Goal: Information Seeking & Learning: Learn about a topic

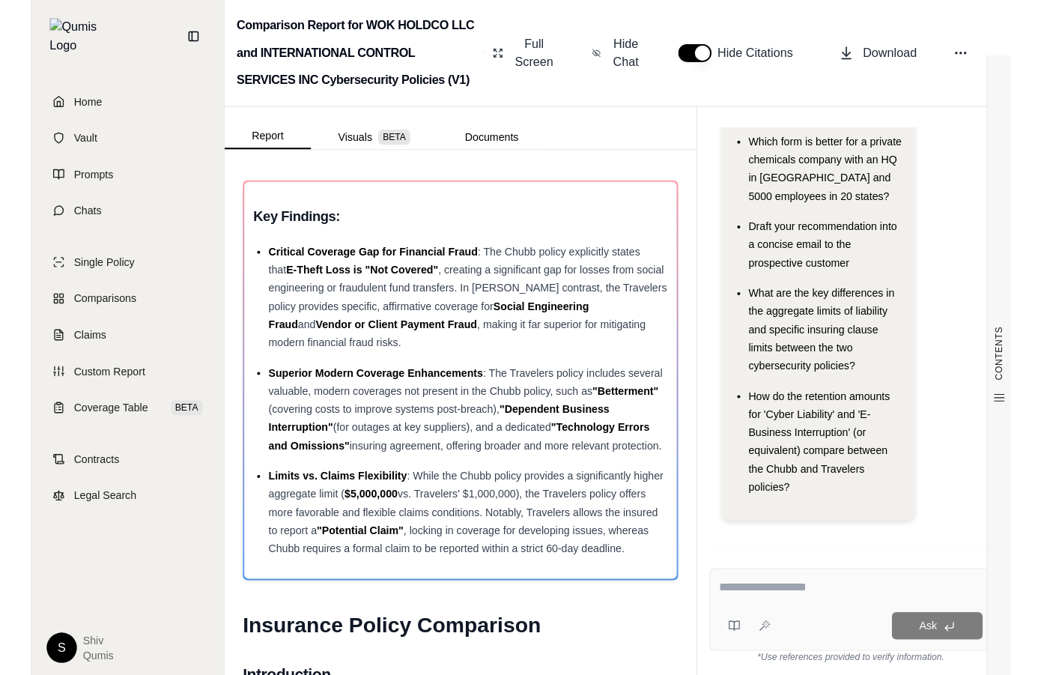
scroll to position [108, 0]
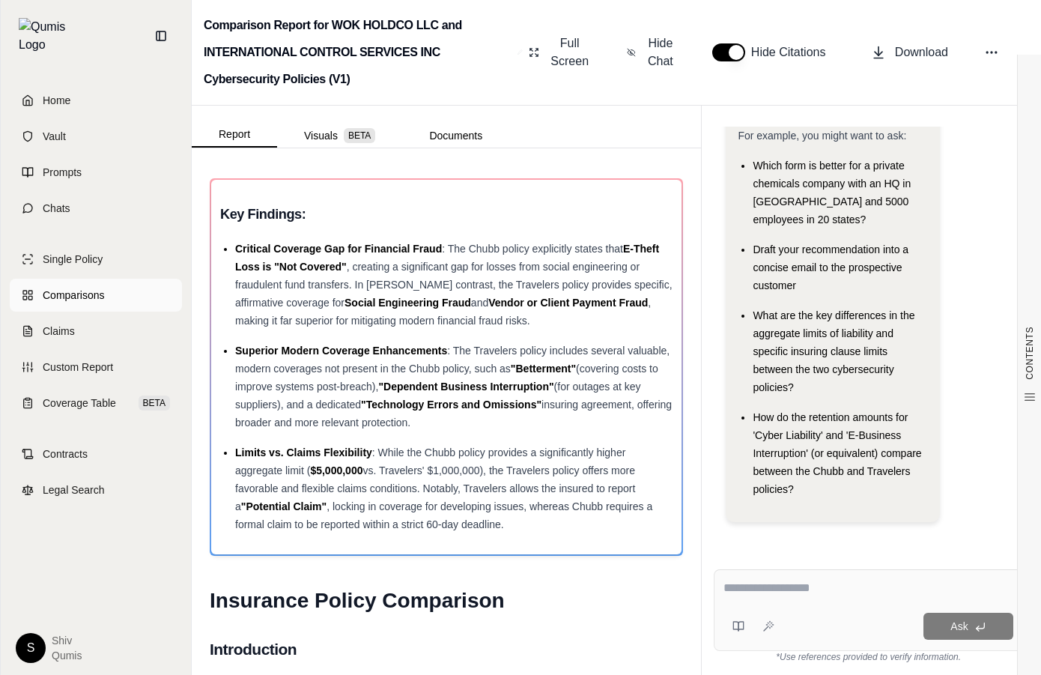
click at [68, 288] on span "Comparisons" at bounding box center [73, 295] width 61 height 15
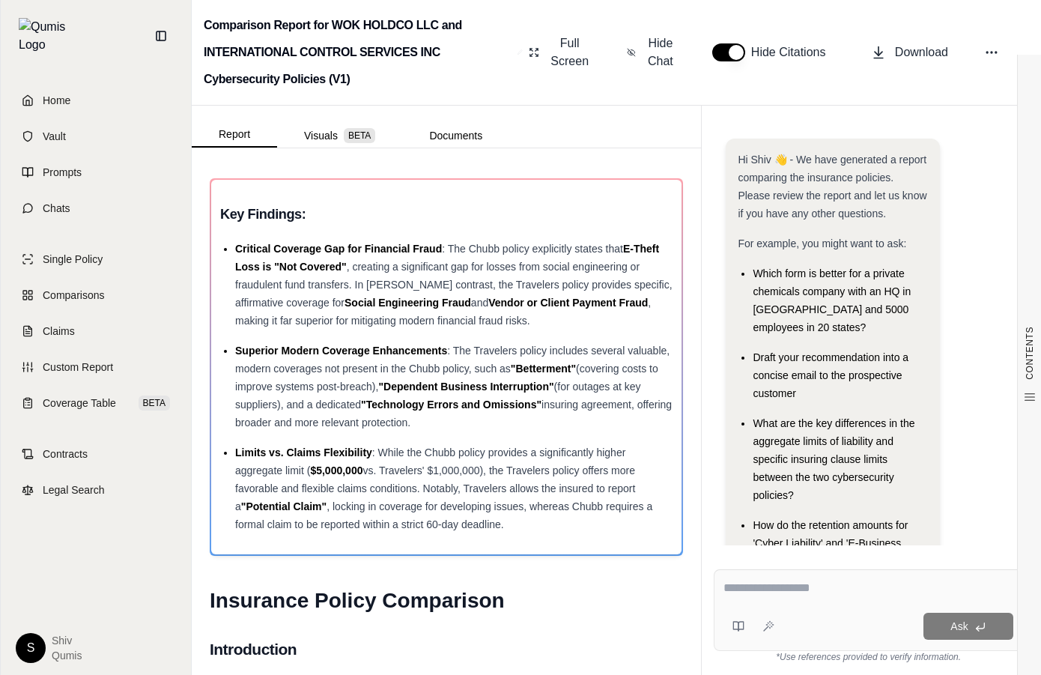
scroll to position [108, 0]
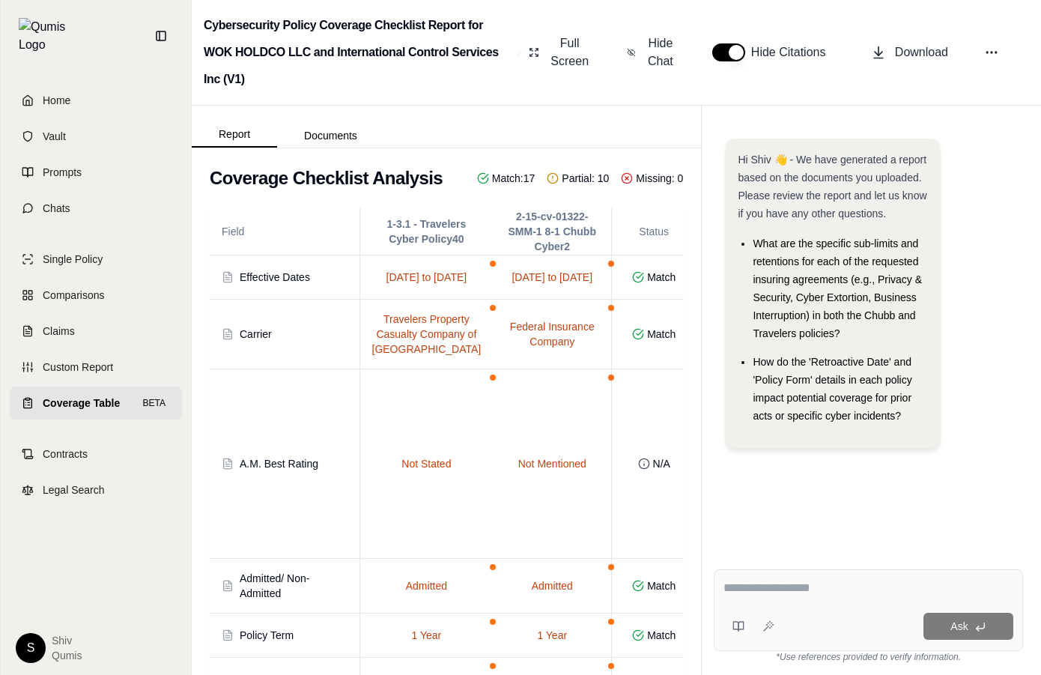
click at [100, 372] on div "Single Policy Comparisons Claims Custom Report Coverage Table BETA" at bounding box center [96, 331] width 172 height 177
click at [98, 360] on span "Custom Report" at bounding box center [78, 367] width 70 height 15
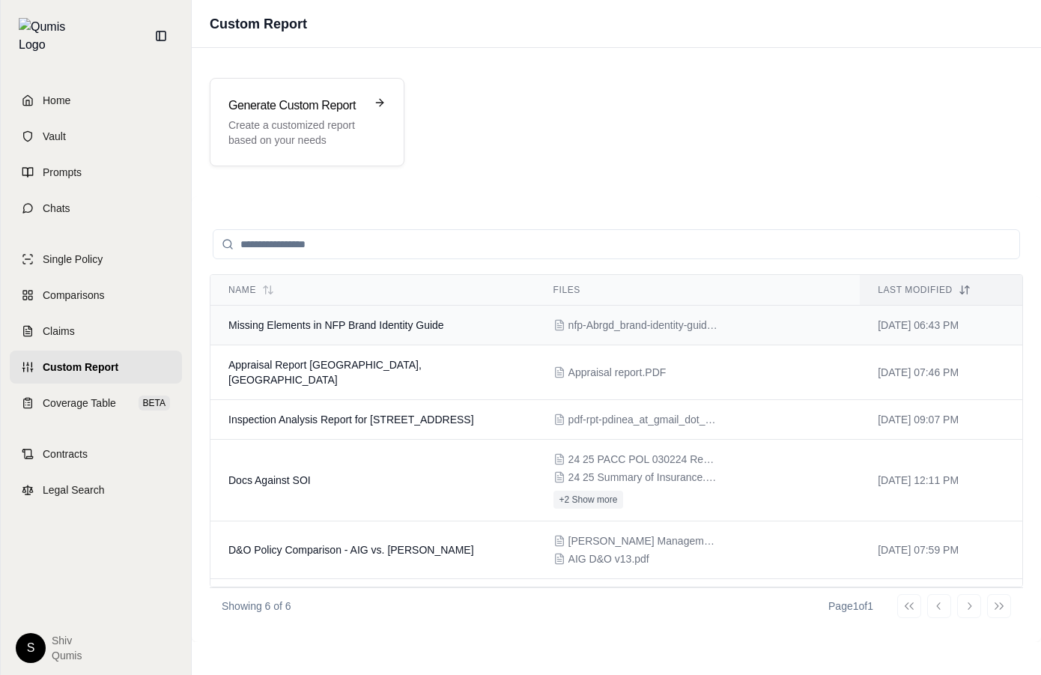
click at [318, 324] on span "Missing Elements in NFP Brand Identity Guide" at bounding box center [336, 325] width 216 height 12
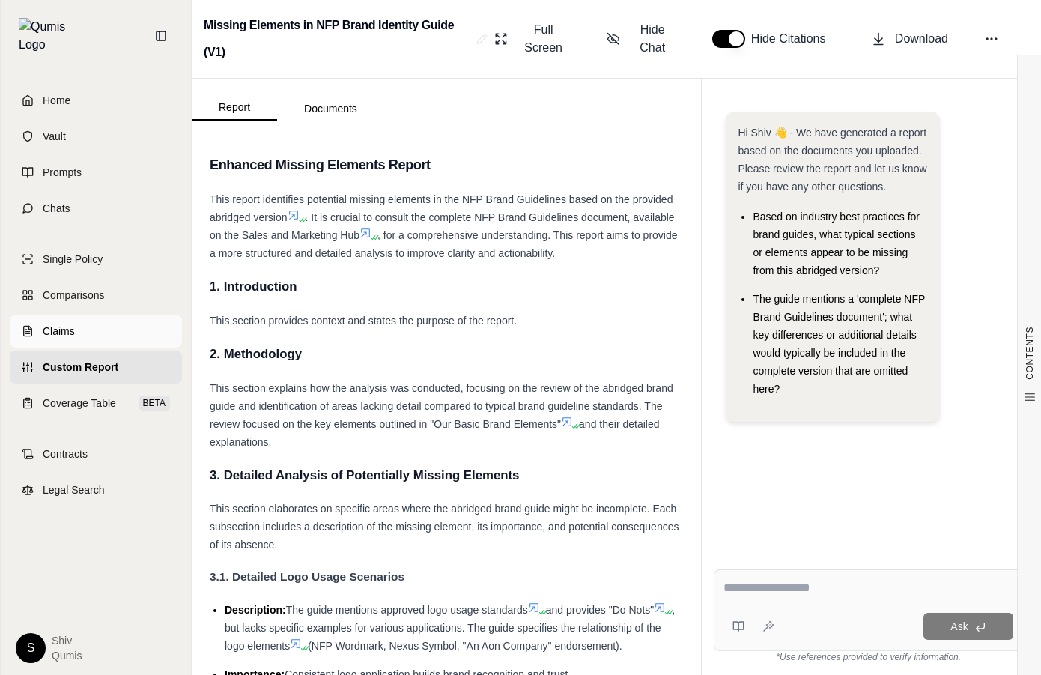
click at [150, 315] on link "Claims" at bounding box center [96, 331] width 172 height 33
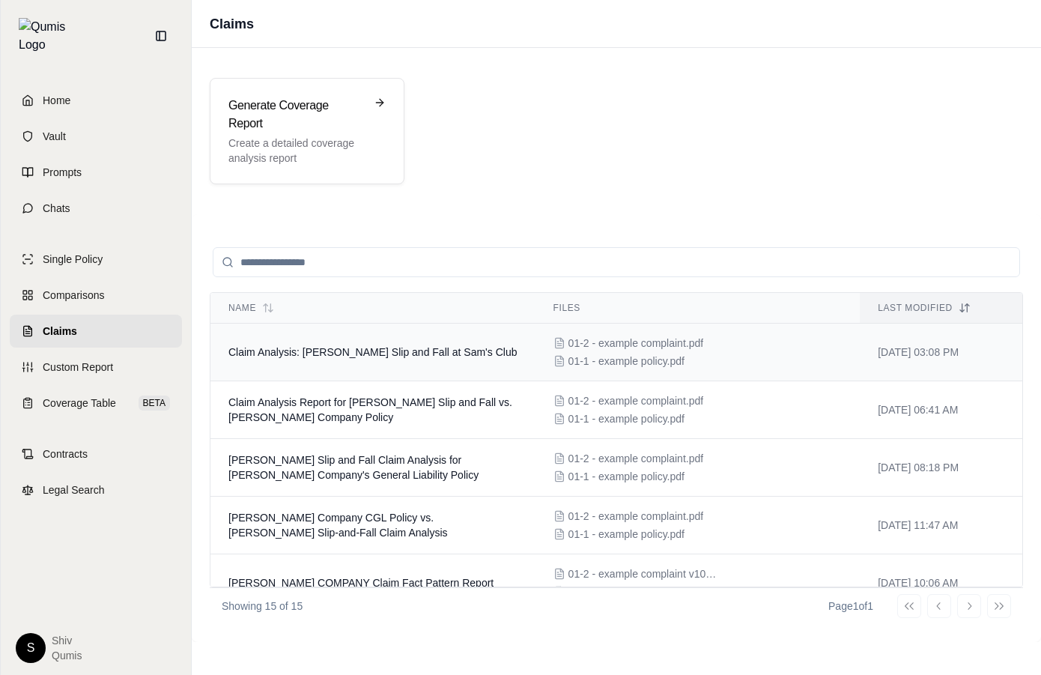
click at [423, 348] on span "Claim Analysis: Bernadine Cascarano Slip and Fall at Sam's Club" at bounding box center [372, 352] width 288 height 12
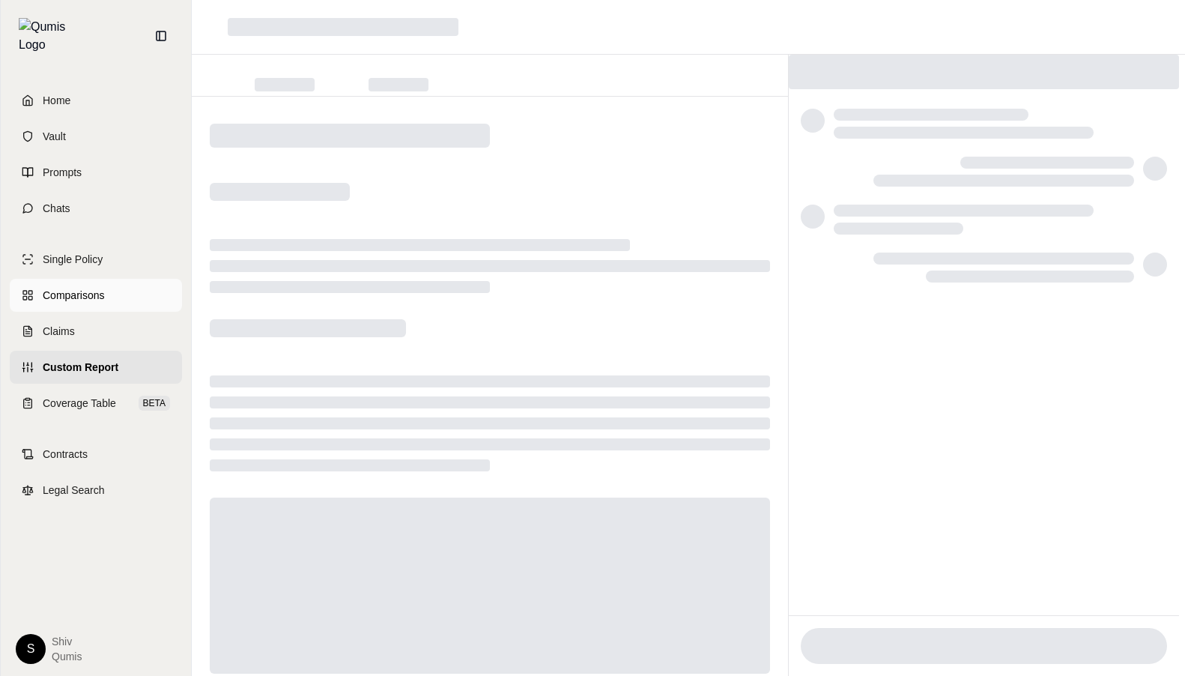
click at [69, 288] on span "Comparisons" at bounding box center [73, 295] width 61 height 15
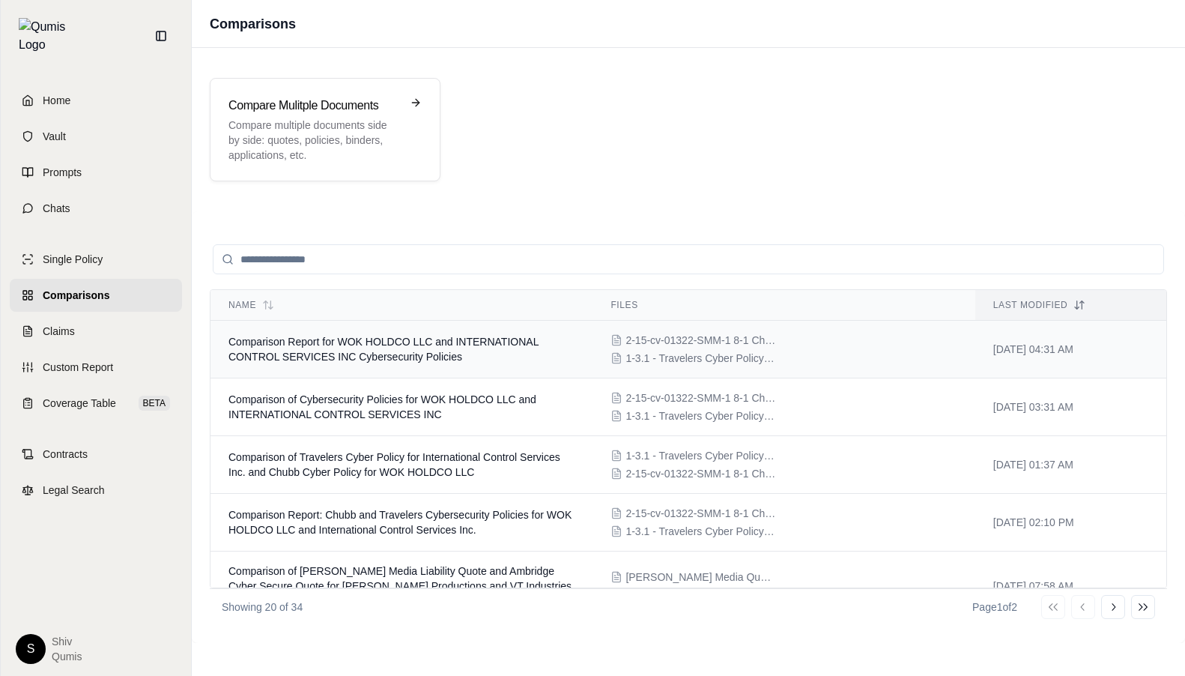
click at [314, 366] on td "Comparison Report for WOK HOLDCO LLC and INTERNATIONAL CONTROL SERVICES INC Cyb…" at bounding box center [401, 350] width 382 height 58
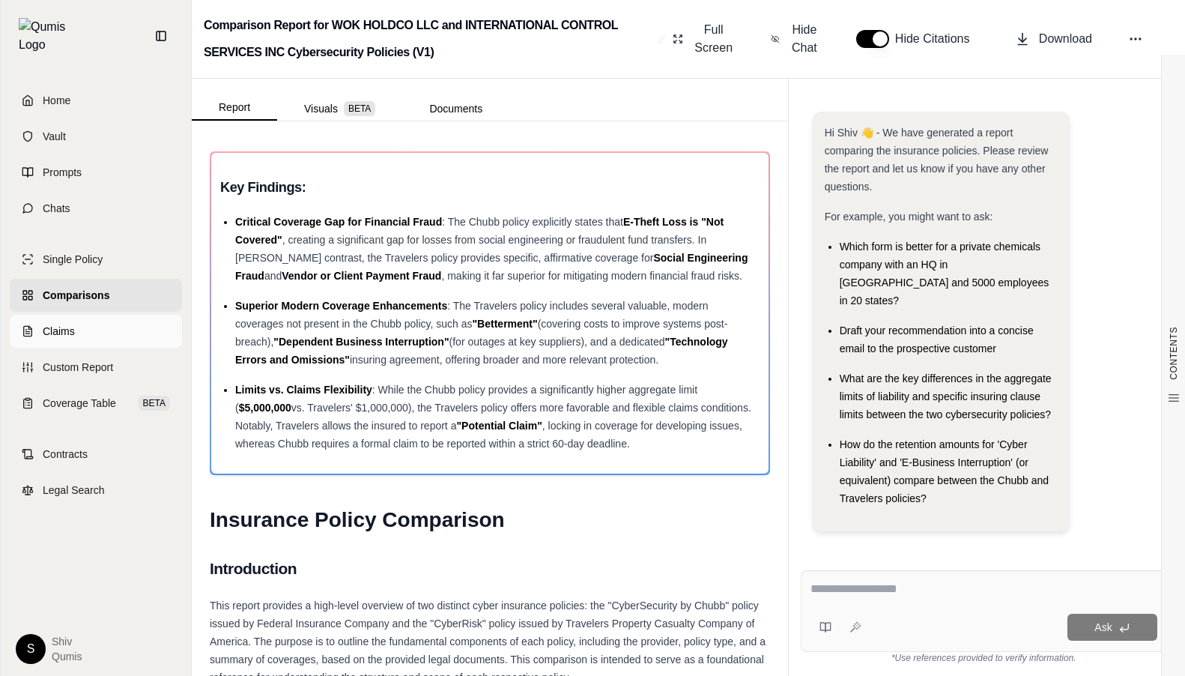
click at [88, 318] on link "Claims" at bounding box center [96, 331] width 172 height 33
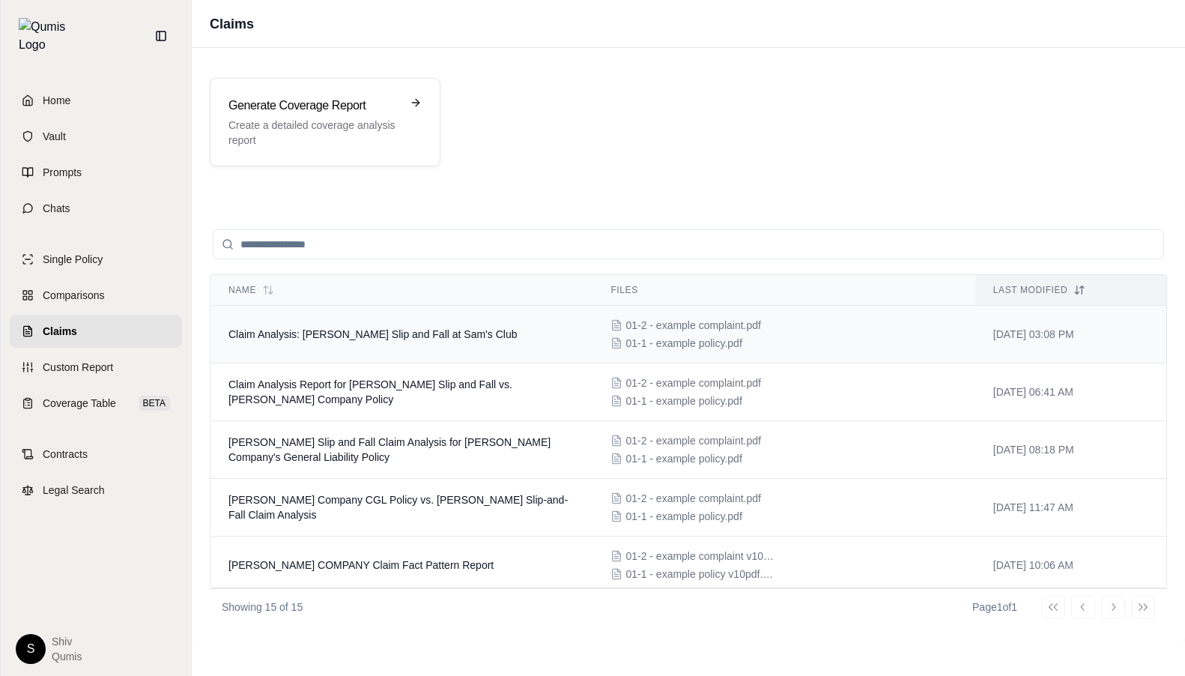
click at [321, 332] on span "Claim Analysis: Bernadine Cascarano Slip and Fall at Sam's Club" at bounding box center [372, 334] width 288 height 12
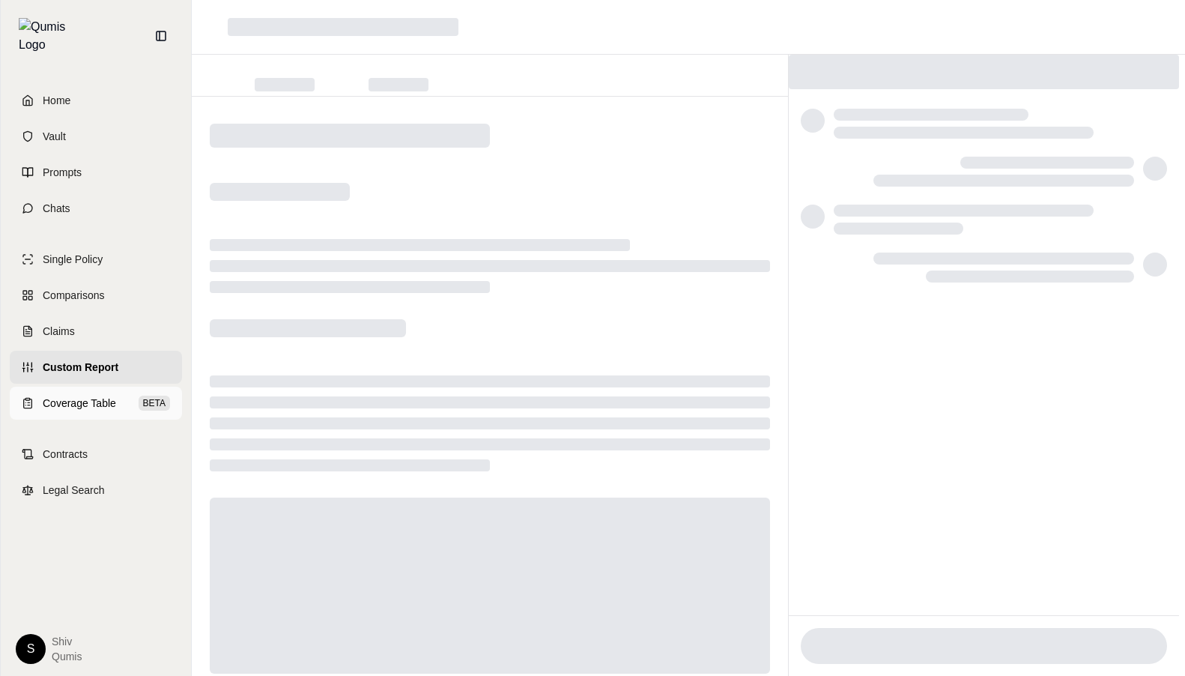
click at [103, 396] on span "Coverage Table" at bounding box center [79, 403] width 73 height 15
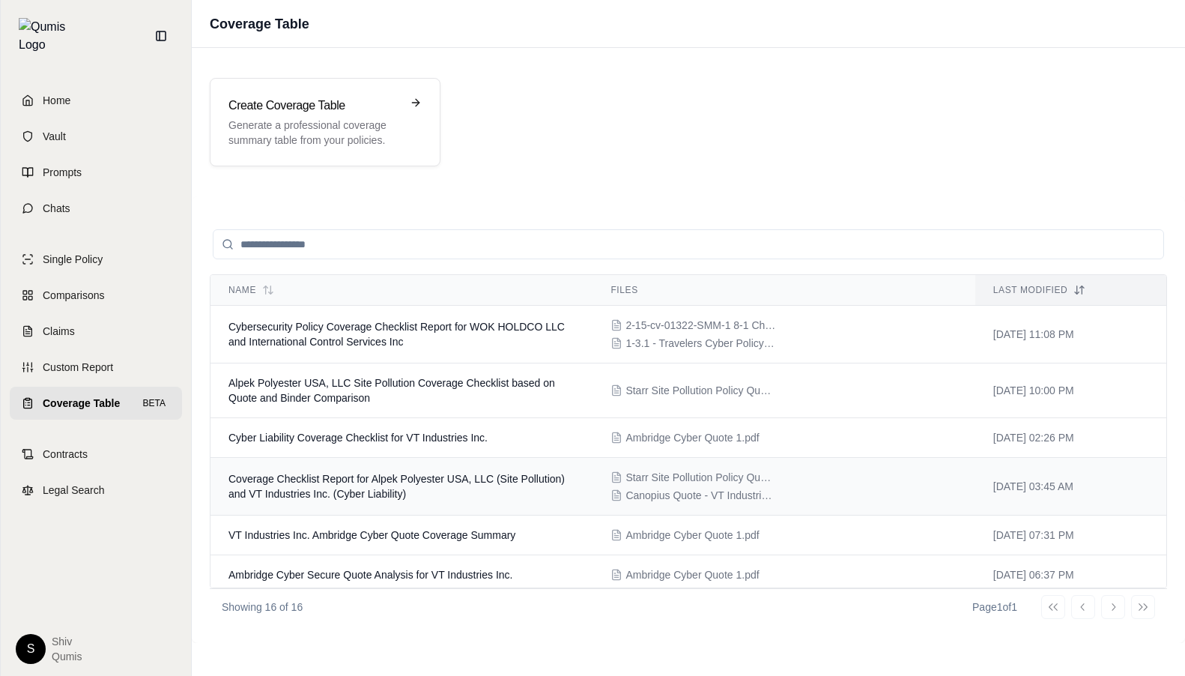
click at [274, 495] on span "Coverage Checklist Report for Alpek Polyester USA, LLC (Site Pollution) and VT …" at bounding box center [396, 486] width 336 height 27
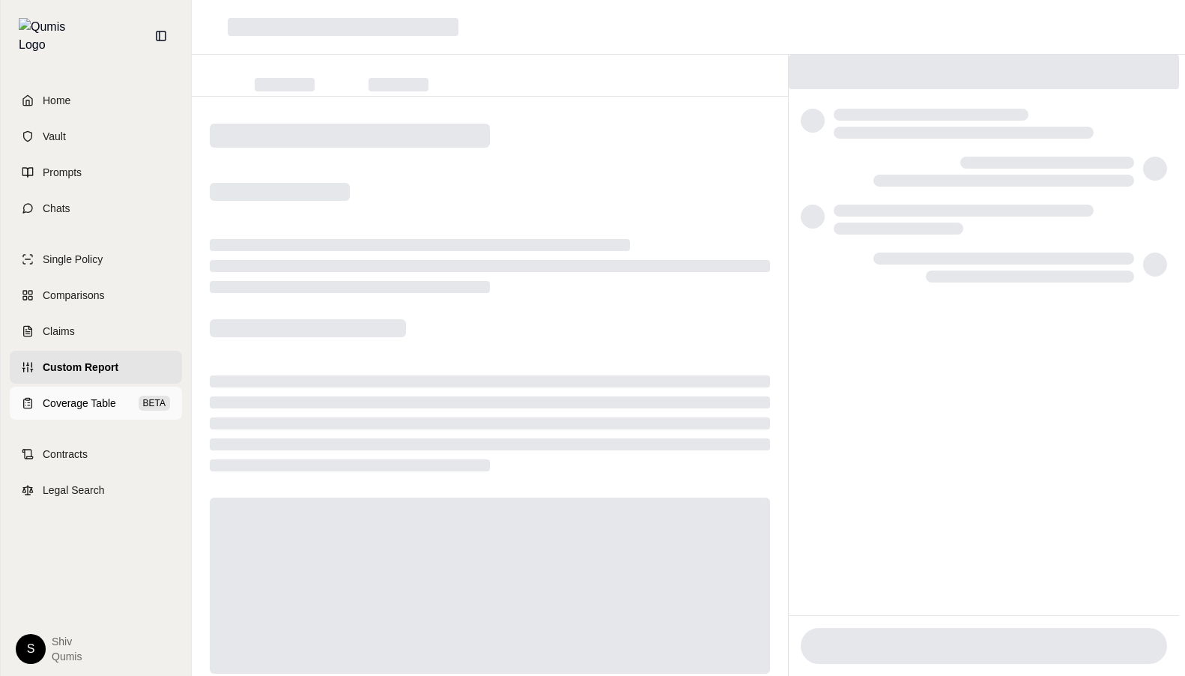
click at [84, 396] on span "Coverage Table" at bounding box center [79, 403] width 73 height 15
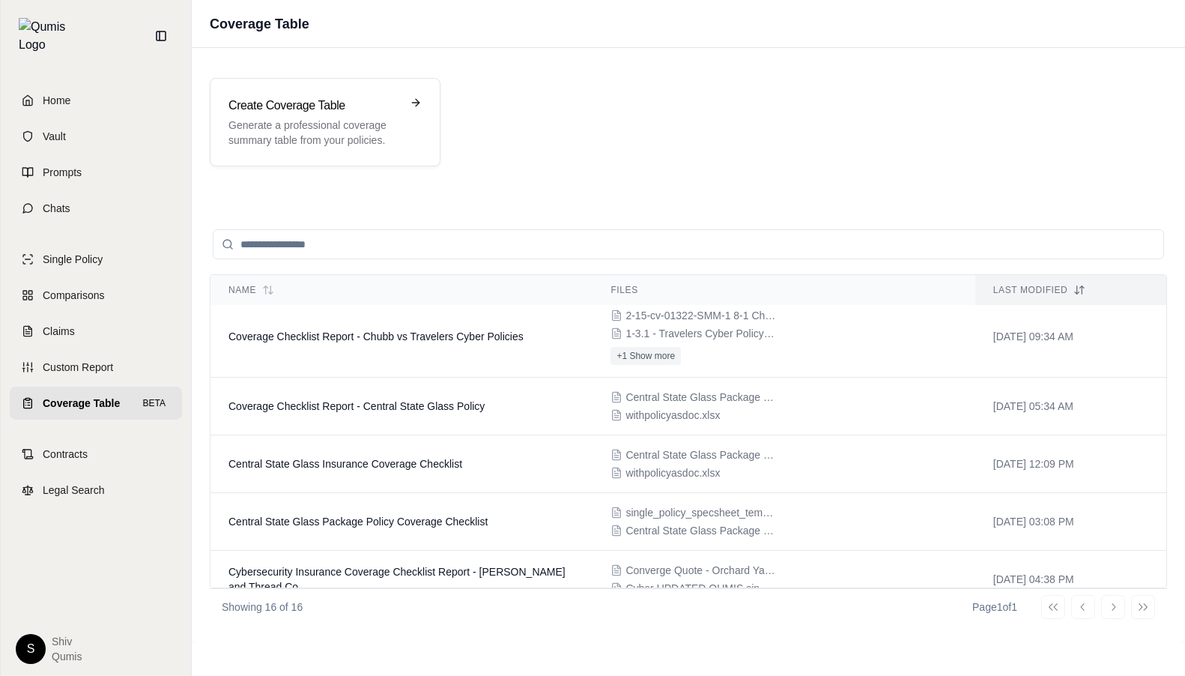
scroll to position [634, 0]
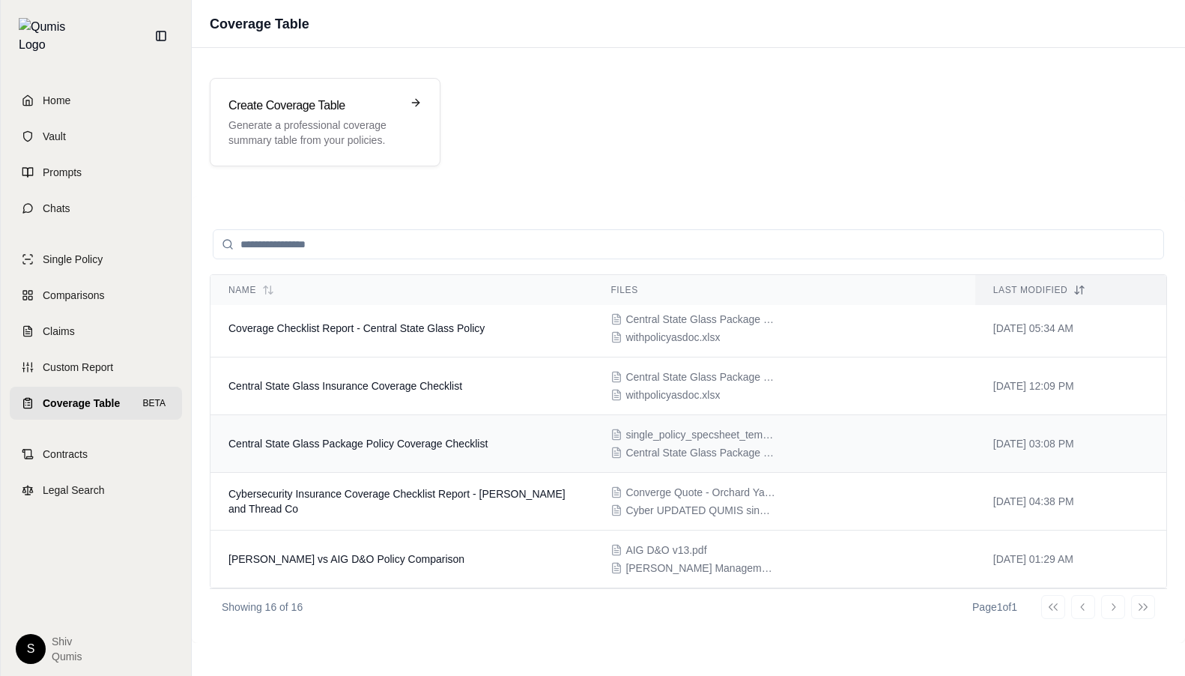
click at [354, 469] on td "Central State Glass Package Policy Coverage Checklist" at bounding box center [401, 444] width 382 height 58
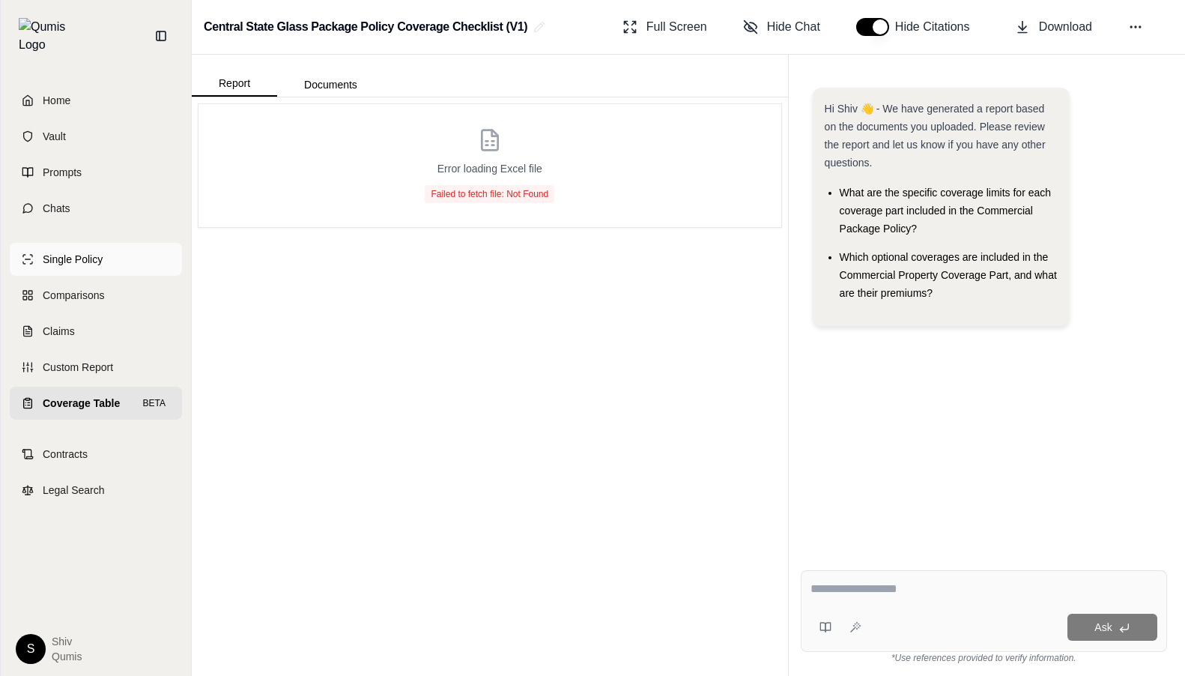
click at [85, 252] on span "Single Policy" at bounding box center [73, 259] width 60 height 15
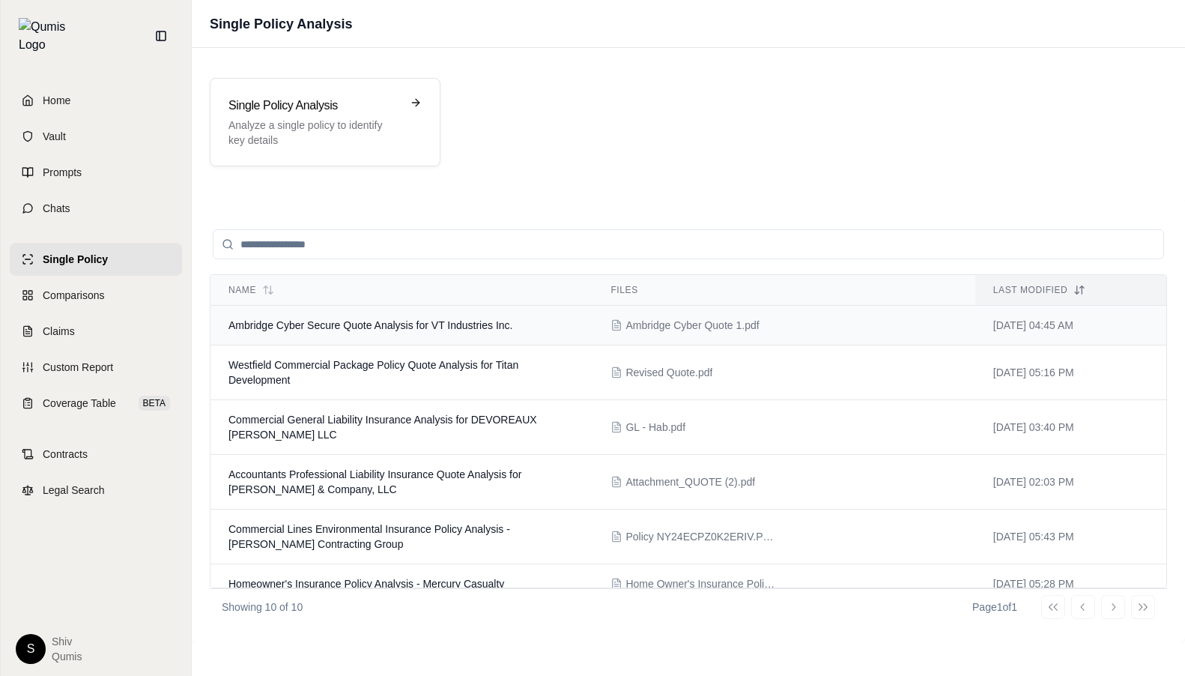
click at [428, 342] on td "Ambridge Cyber Secure Quote Analysis for VT Industries Inc." at bounding box center [401, 326] width 382 height 40
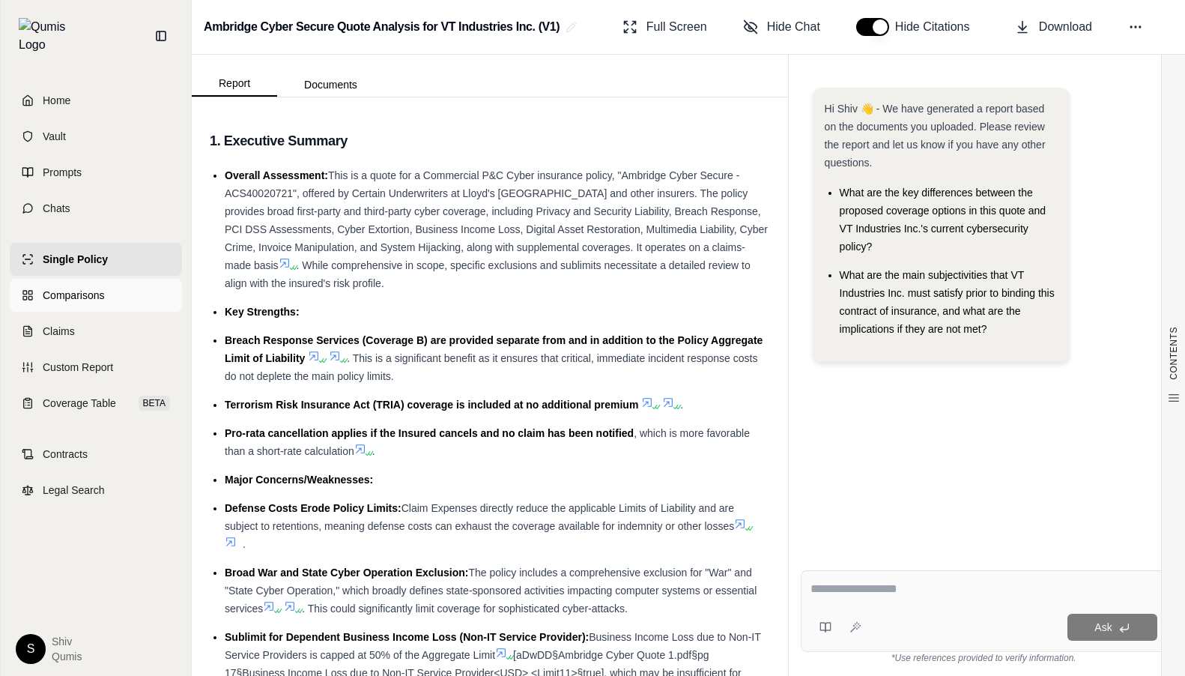
click at [97, 291] on link "Comparisons" at bounding box center [96, 295] width 172 height 33
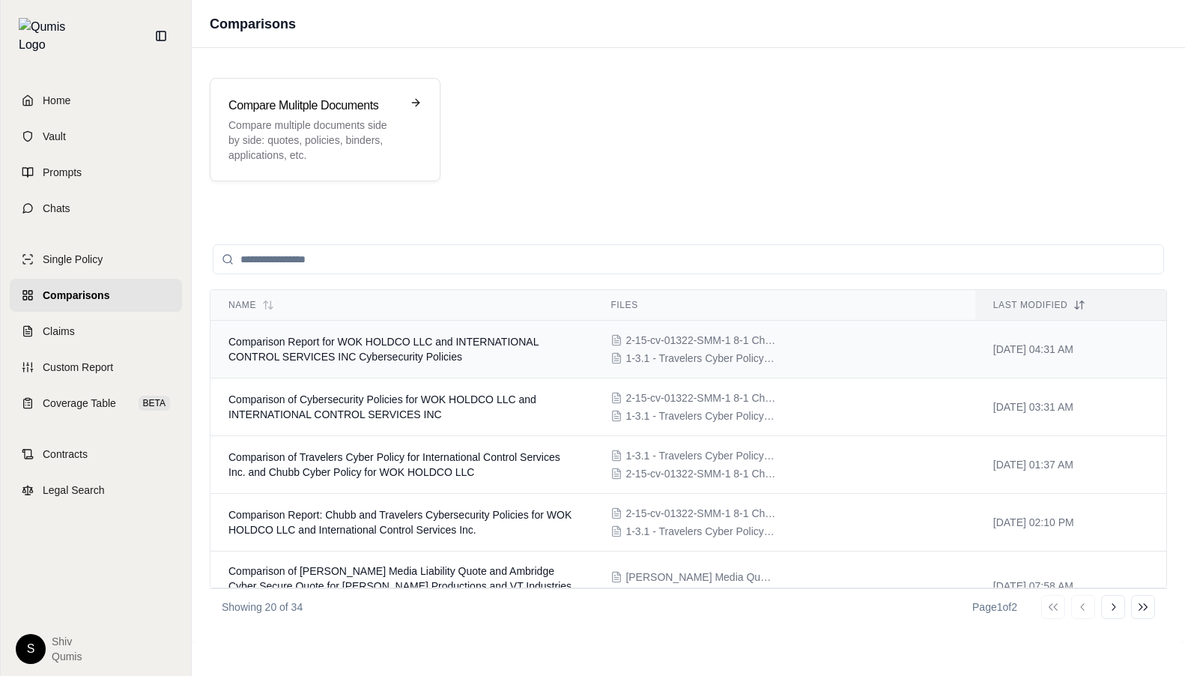
click at [384, 332] on td "Comparison Report for WOK HOLDCO LLC and INTERNATIONAL CONTROL SERVICES INC Cyb…" at bounding box center [401, 350] width 382 height 58
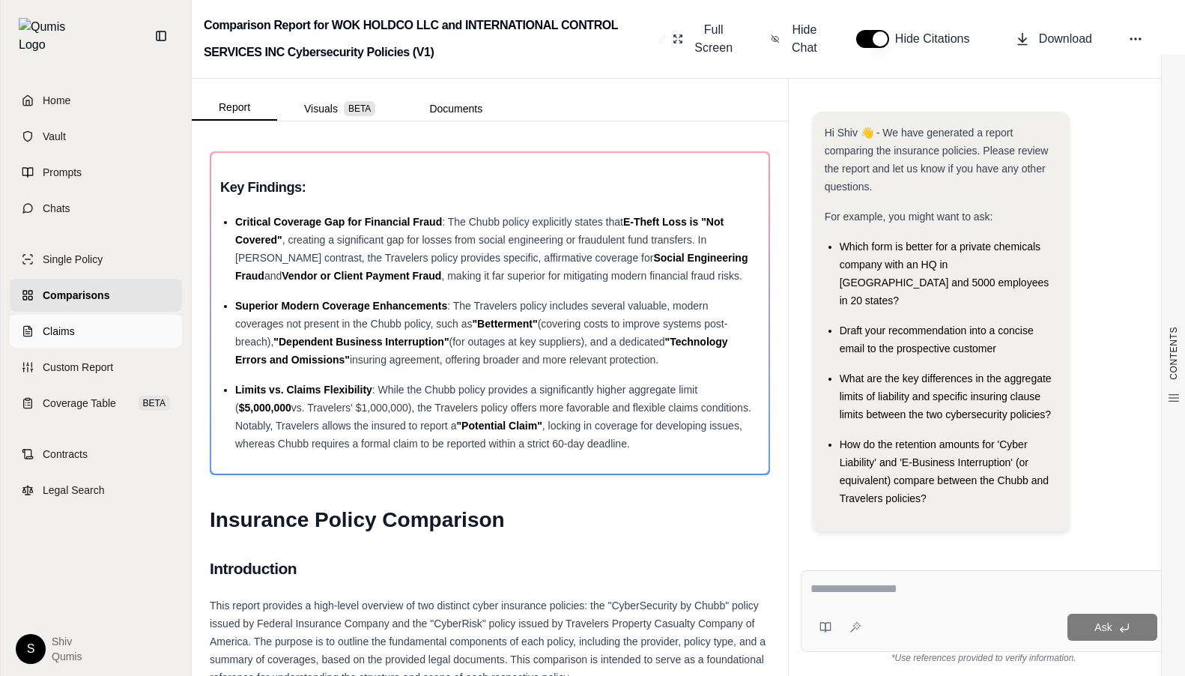
click at [64, 324] on span "Claims" at bounding box center [59, 331] width 32 height 15
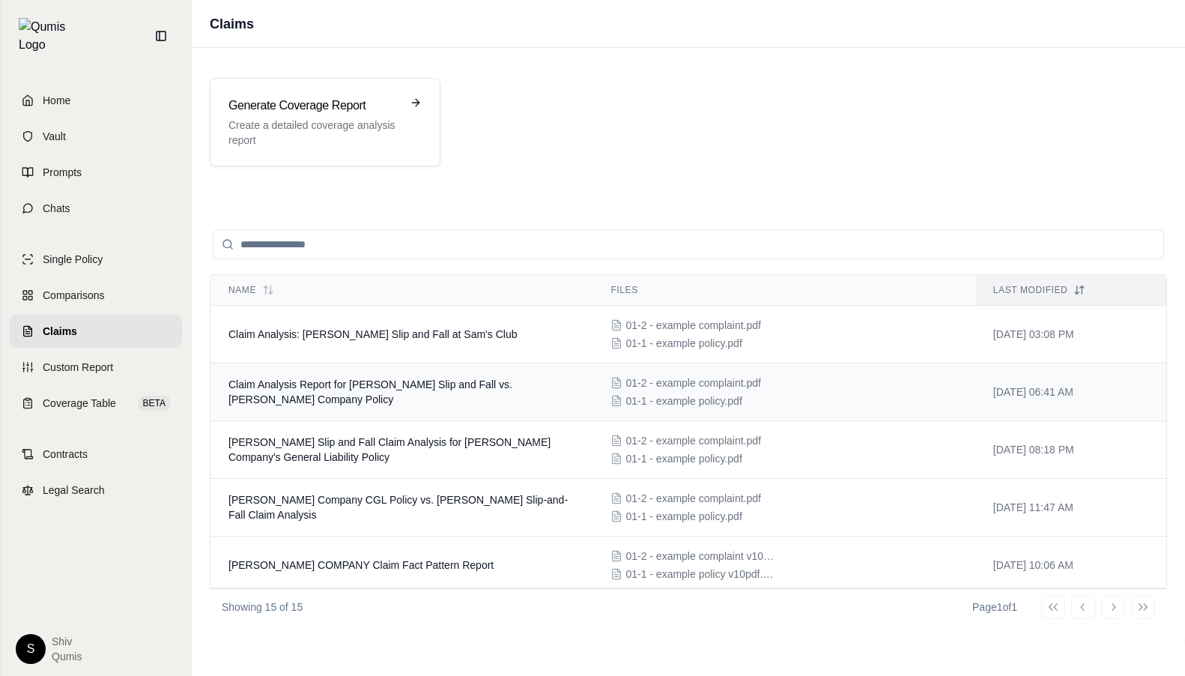
click at [360, 393] on td "Claim Analysis Report for Bernadine Cascarano Slip and Fall vs. E.J. Rohn Compa…" at bounding box center [401, 392] width 382 height 58
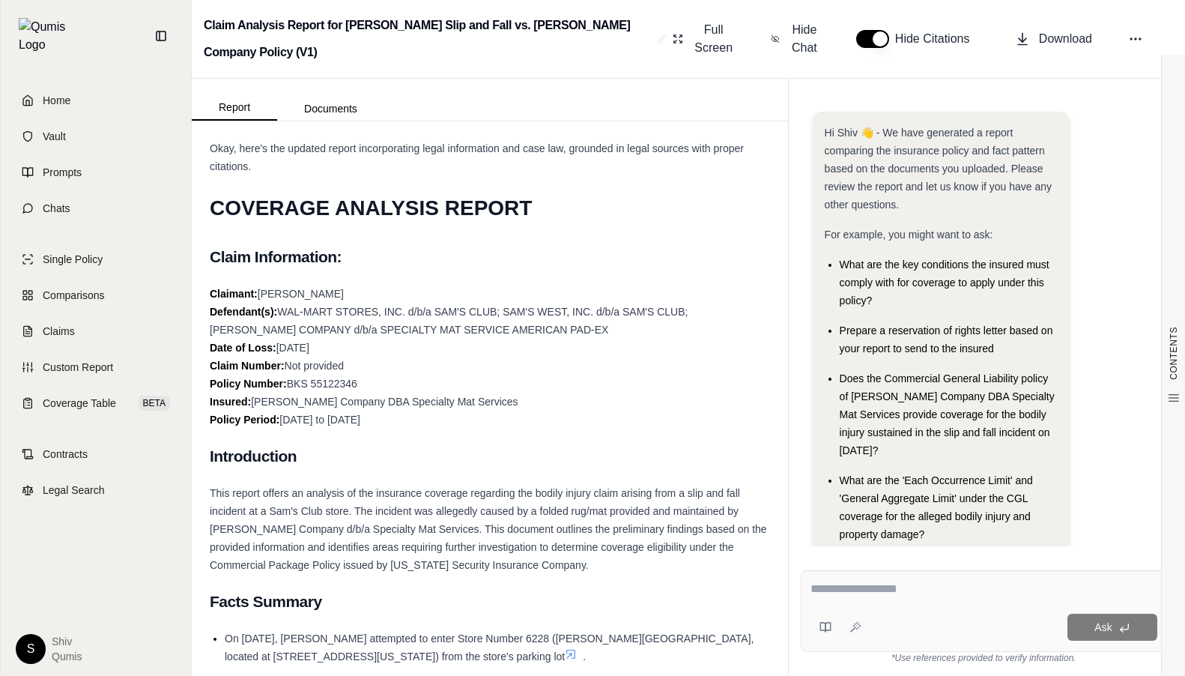
scroll to position [44, 0]
